Goal: Transaction & Acquisition: Obtain resource

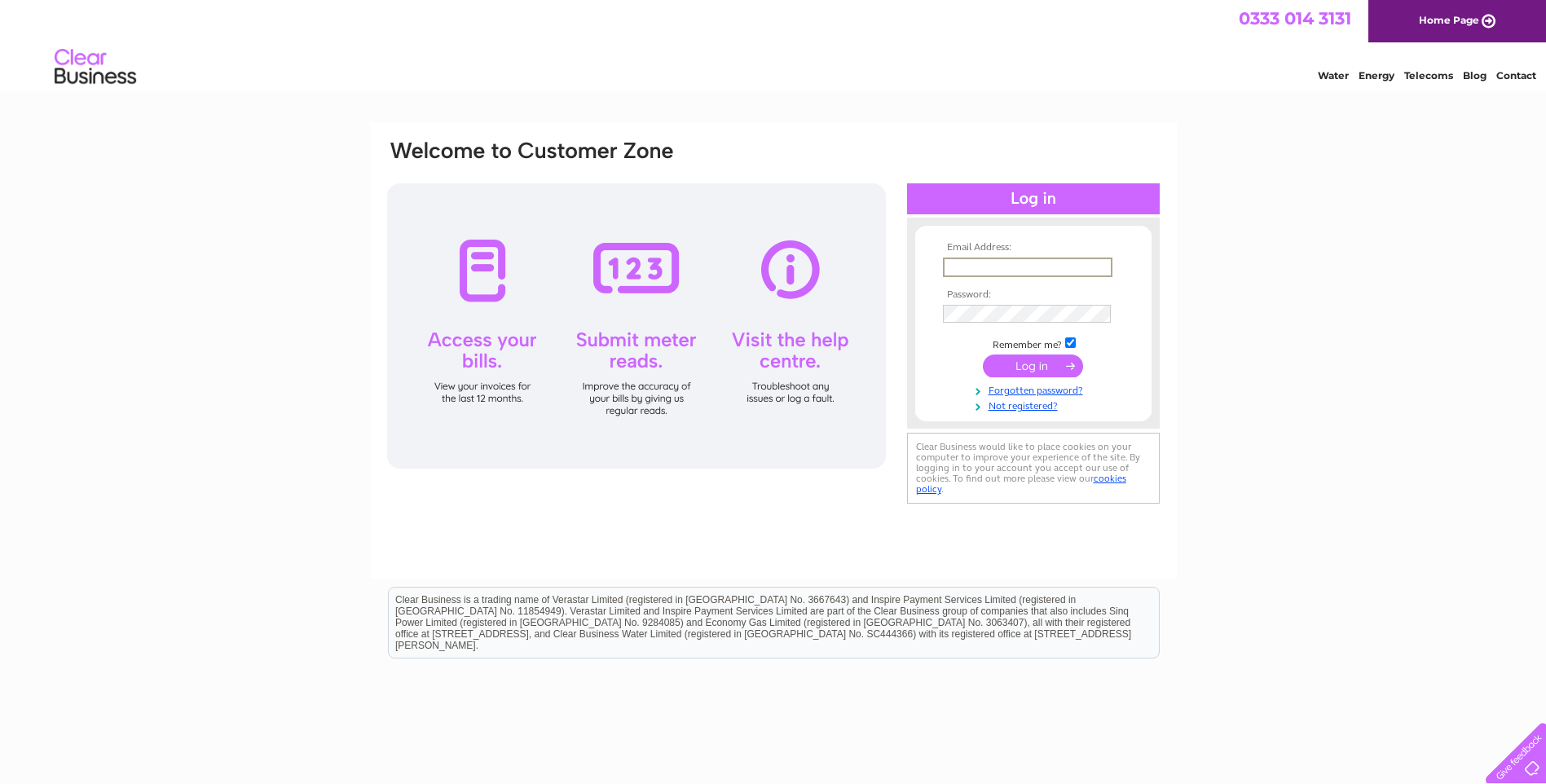
click at [983, 272] on input "text" at bounding box center [1028, 267] width 169 height 20
type input "accounts@thehawksmoor.com"
click at [1033, 367] on input "submit" at bounding box center [1033, 364] width 100 height 23
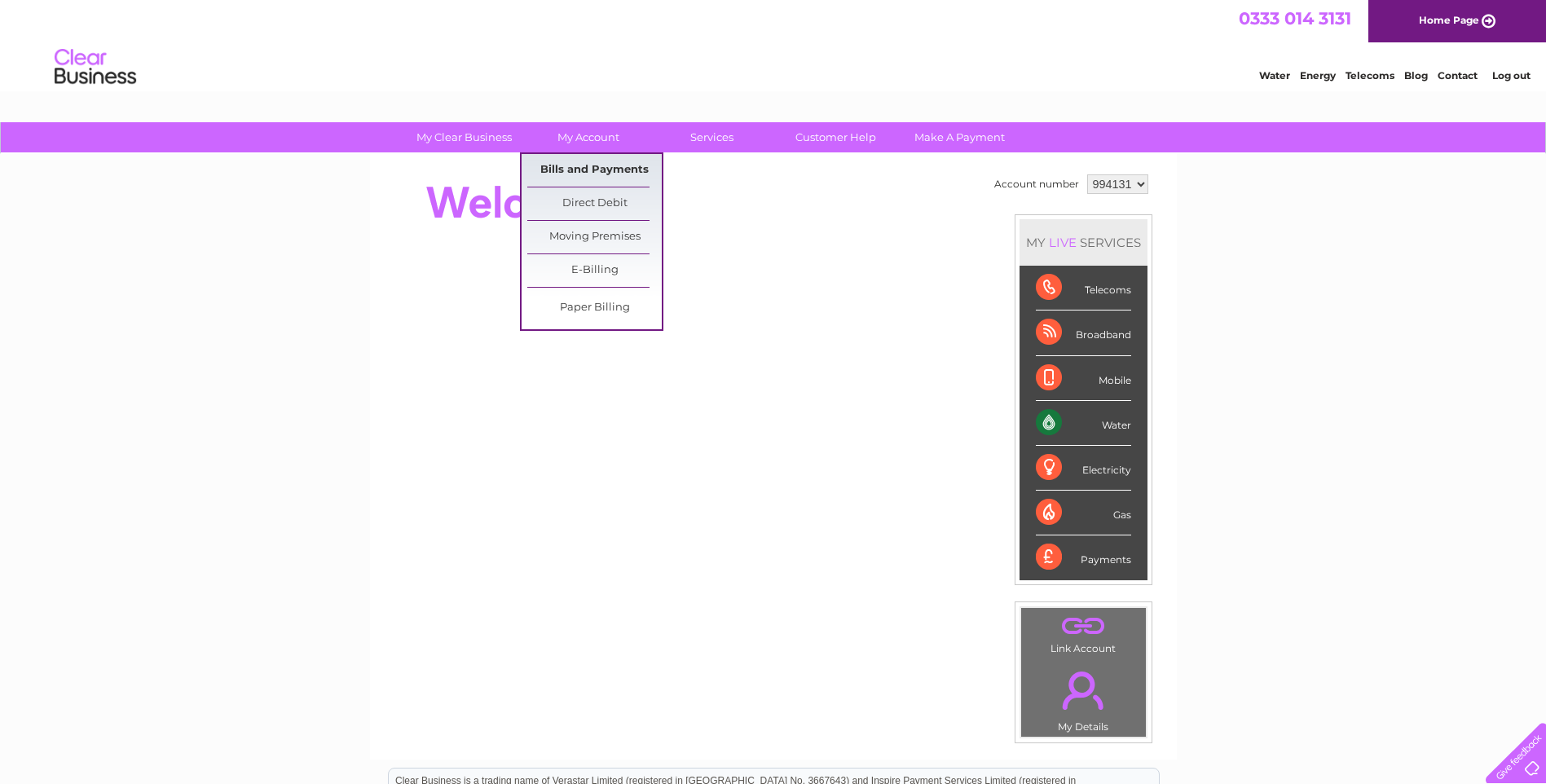
click at [570, 167] on link "Bills and Payments" at bounding box center [594, 170] width 135 height 33
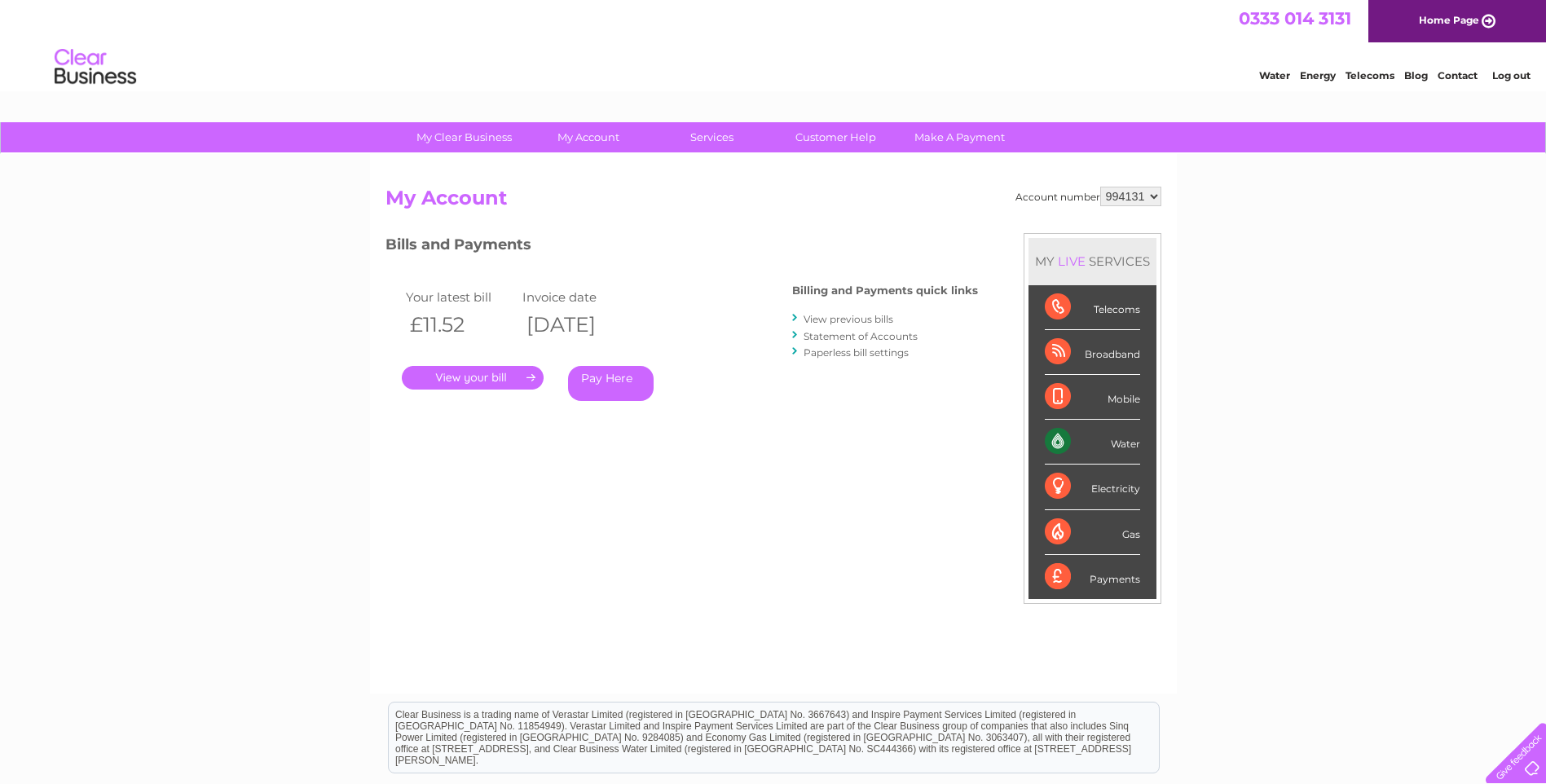
click at [460, 372] on link "." at bounding box center [473, 377] width 141 height 23
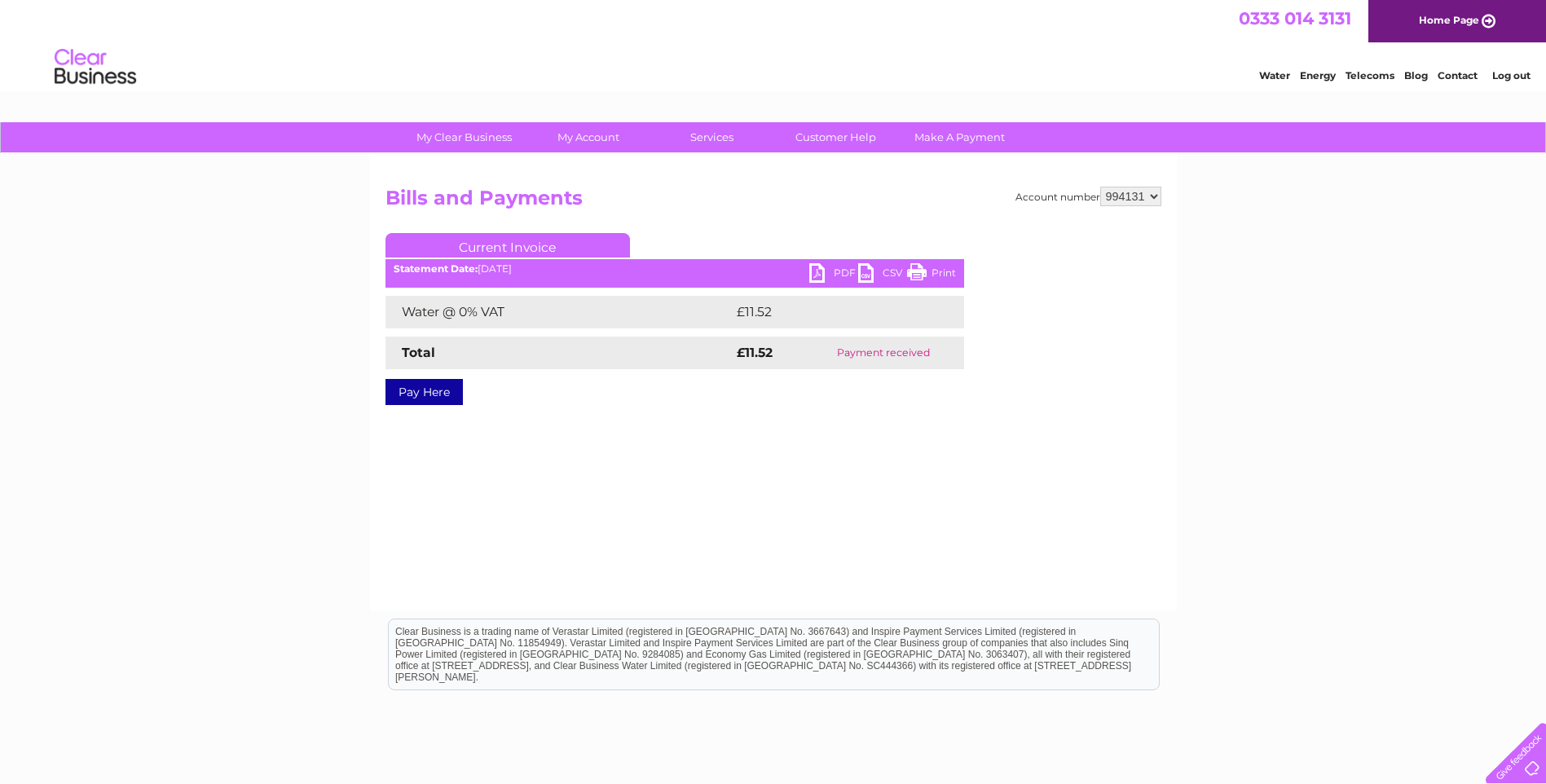
click at [814, 272] on link "PDF" at bounding box center [833, 274] width 49 height 23
